Goal: Find specific page/section: Find specific page/section

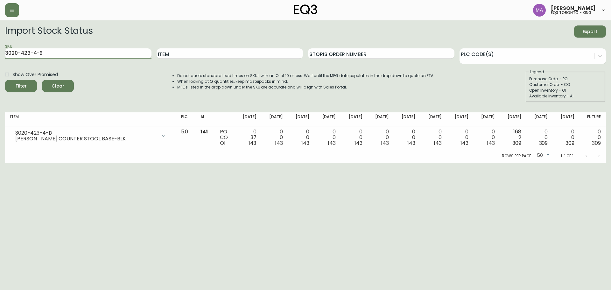
drag, startPoint x: 15, startPoint y: 56, endPoint x: 0, endPoint y: 54, distance: 15.4
click at [0, 54] on main "Import Stock Status Export SKU 3020-423-4-B Item Storis Order Number PLC Code(s…" at bounding box center [305, 91] width 611 height 142
click at [8, 17] on div "[PERSON_NAME] eq3 toronto - king" at bounding box center [305, 10] width 600 height 20
click at [18, 8] on button "button" at bounding box center [12, 10] width 14 height 14
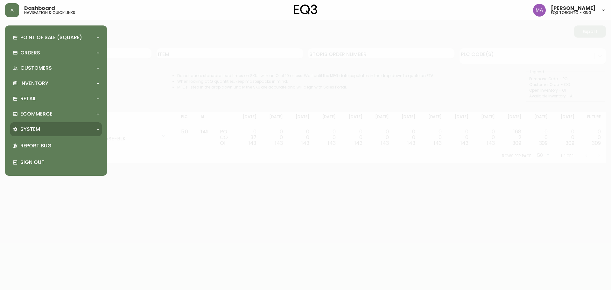
click at [38, 132] on p "System" at bounding box center [30, 129] width 20 height 7
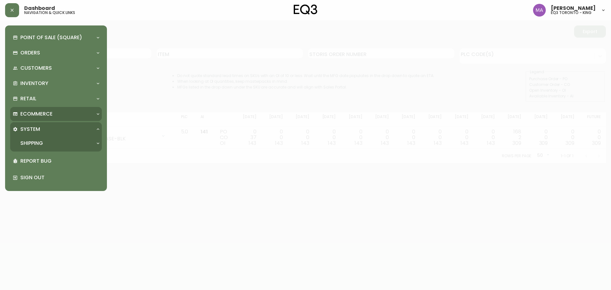
click at [38, 116] on p "Ecommerce" at bounding box center [36, 113] width 32 height 7
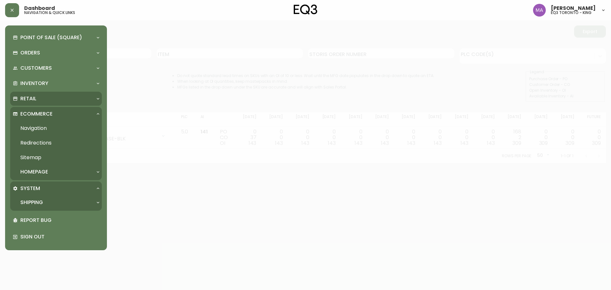
click at [41, 103] on div "Retail" at bounding box center [56, 99] width 92 height 14
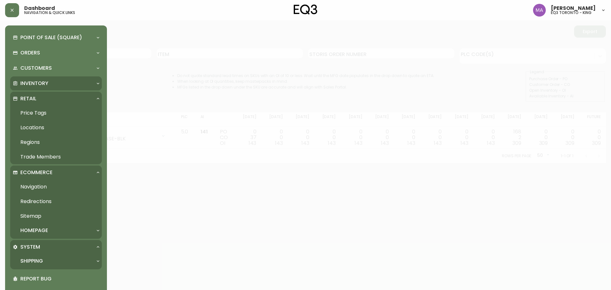
click at [36, 87] on div "Inventory" at bounding box center [56, 83] width 92 height 14
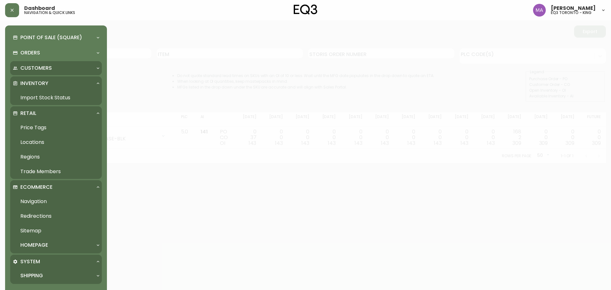
click at [34, 68] on p "Customers" at bounding box center [35, 68] width 31 height 7
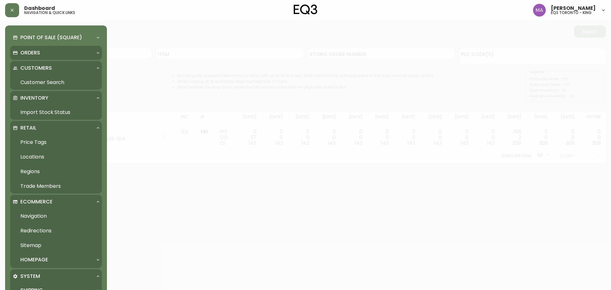
click at [34, 58] on div "Orders" at bounding box center [56, 53] width 92 height 14
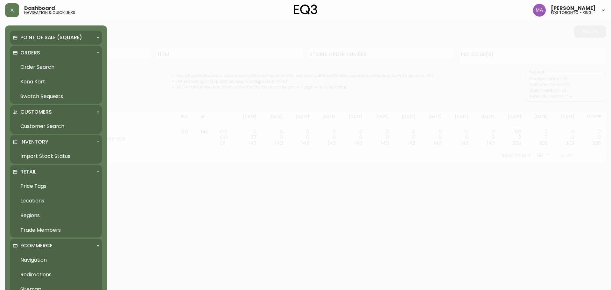
click at [36, 41] on p "Point of Sale (Square)" at bounding box center [51, 37] width 62 height 7
